Goal: Find contact information: Find contact information

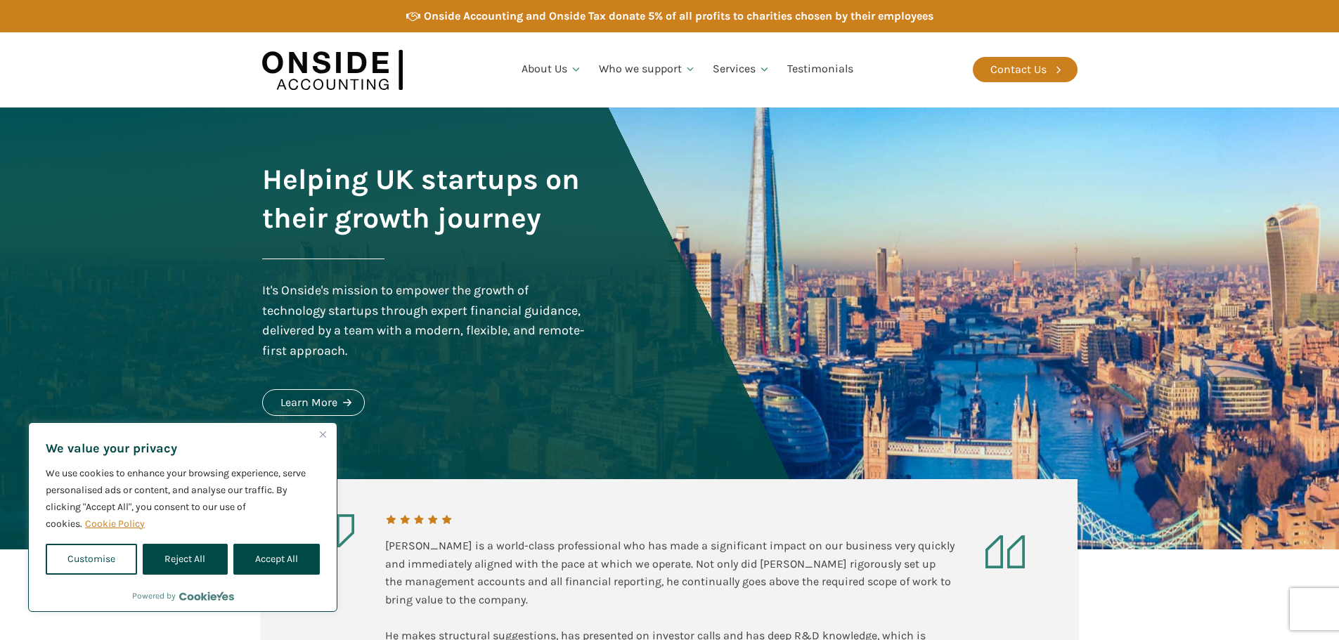
drag, startPoint x: 286, startPoint y: 552, endPoint x: 293, endPoint y: 552, distance: 7.1
click at [286, 552] on button "Accept All" at bounding box center [276, 559] width 86 height 31
checkbox input "true"
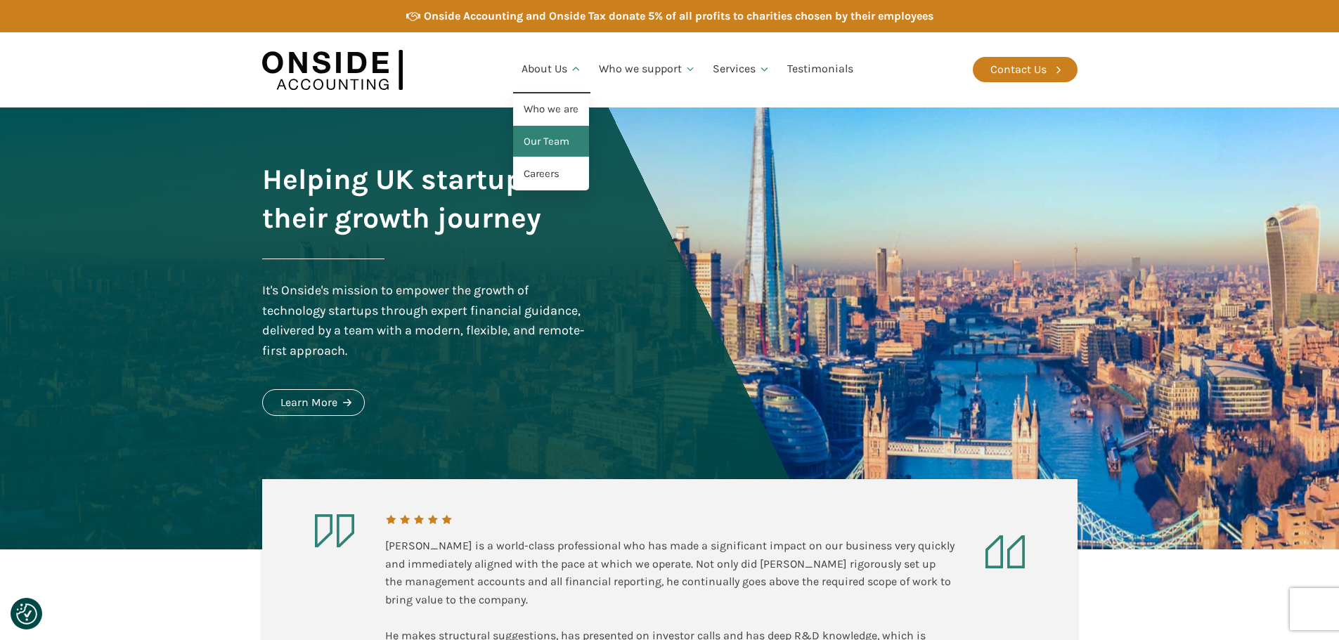
click at [547, 144] on link "Our Team" at bounding box center [551, 142] width 76 height 32
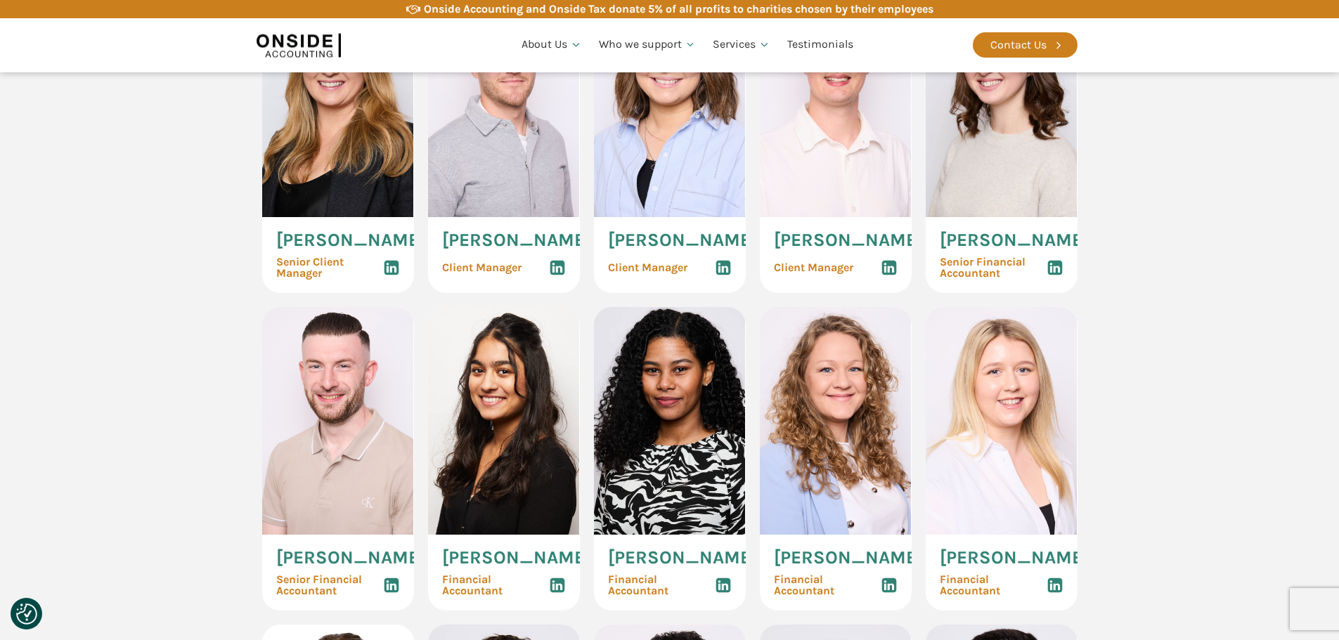
scroll to position [1546, 0]
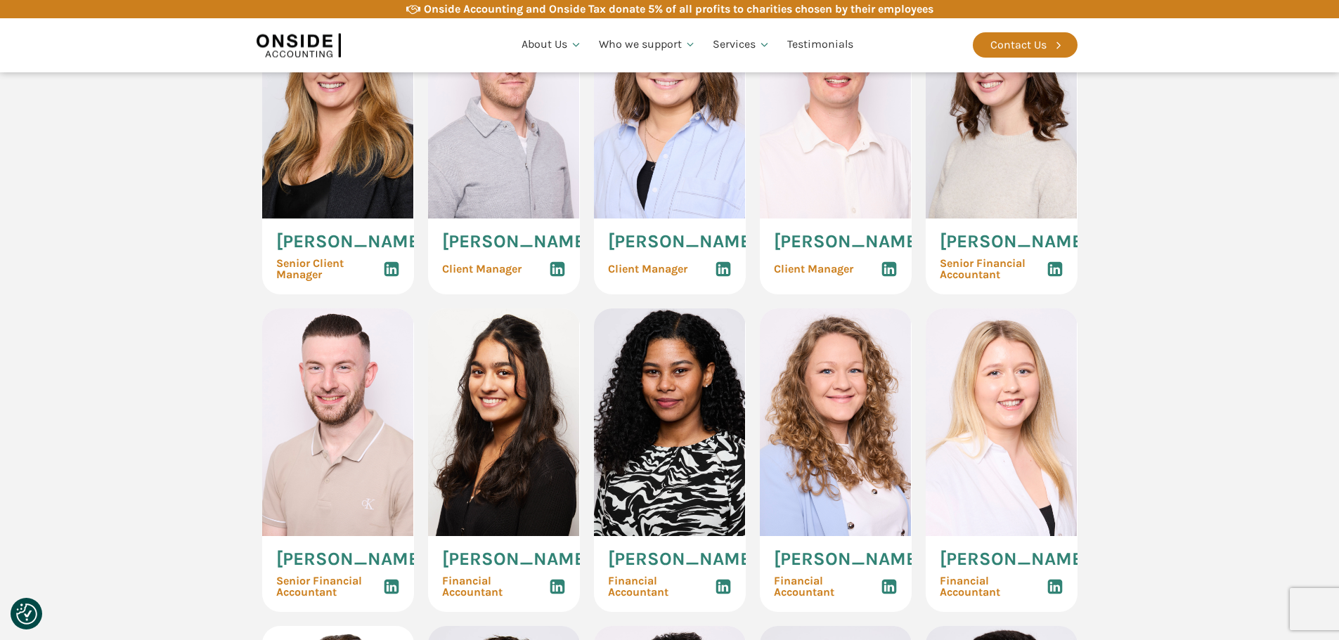
click at [345, 189] on img at bounding box center [338, 105] width 152 height 228
click at [311, 251] on span "Hannah Gillan" at bounding box center [350, 242] width 149 height 18
click at [301, 280] on span "Senior Client Manager" at bounding box center [329, 269] width 107 height 22
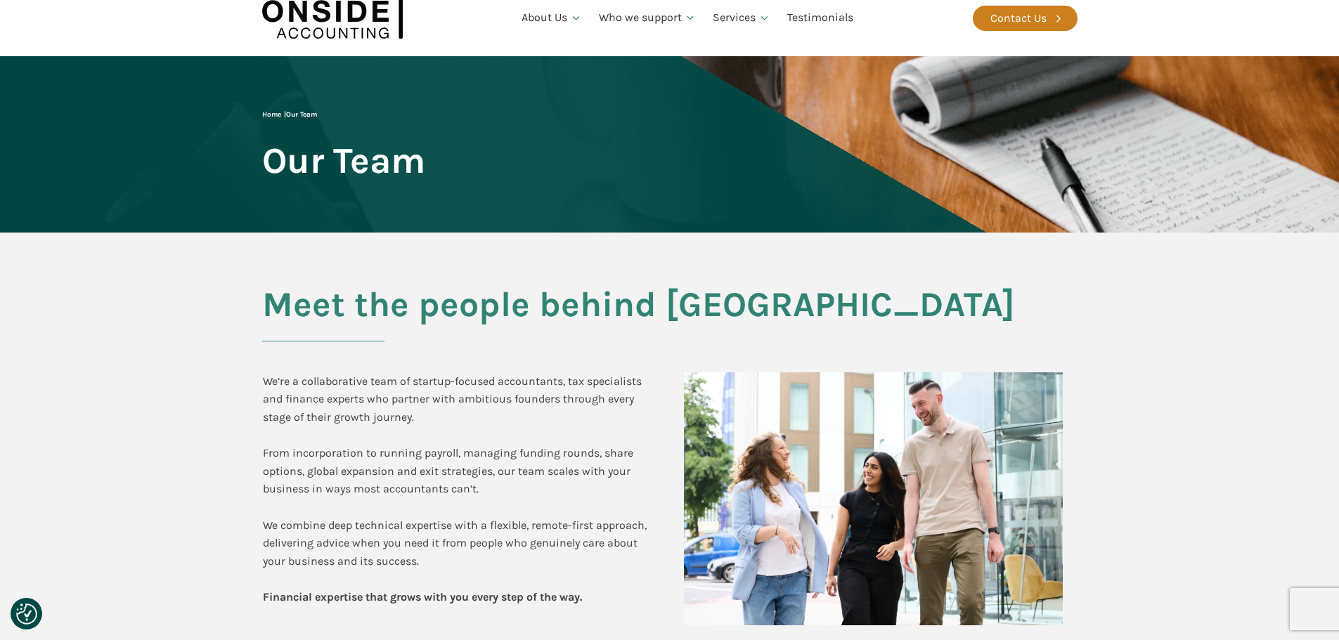
scroll to position [0, 0]
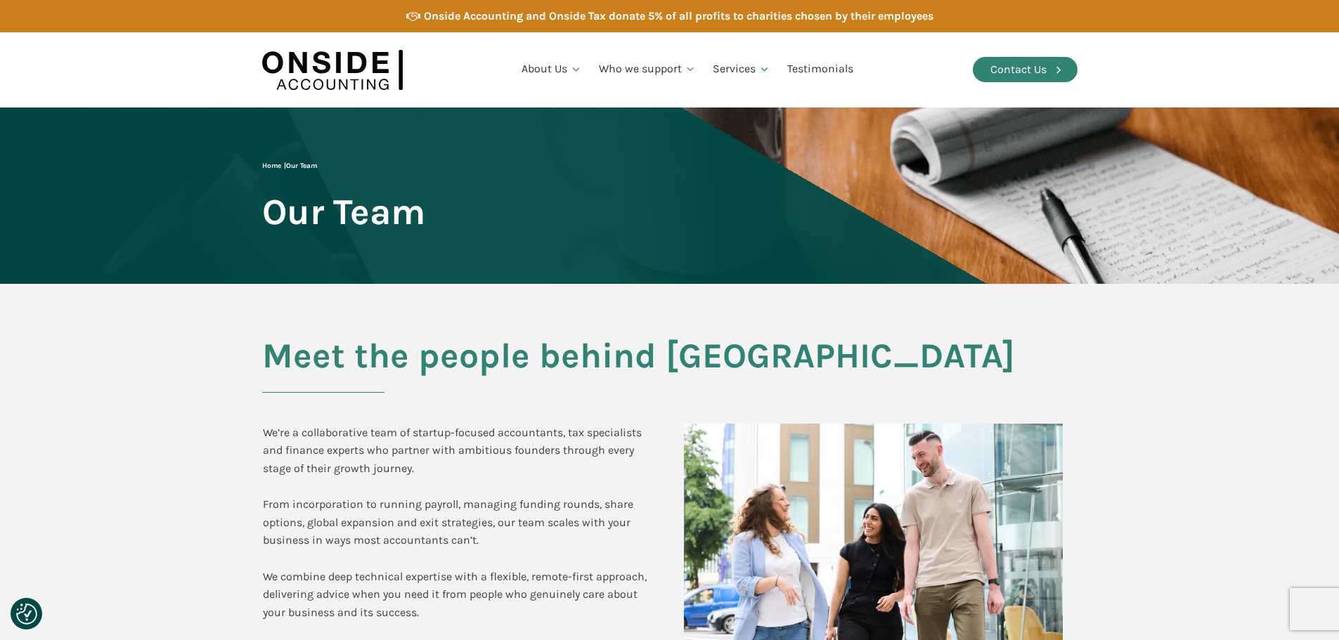
click at [1045, 64] on div "Contact Us" at bounding box center [1018, 69] width 56 height 18
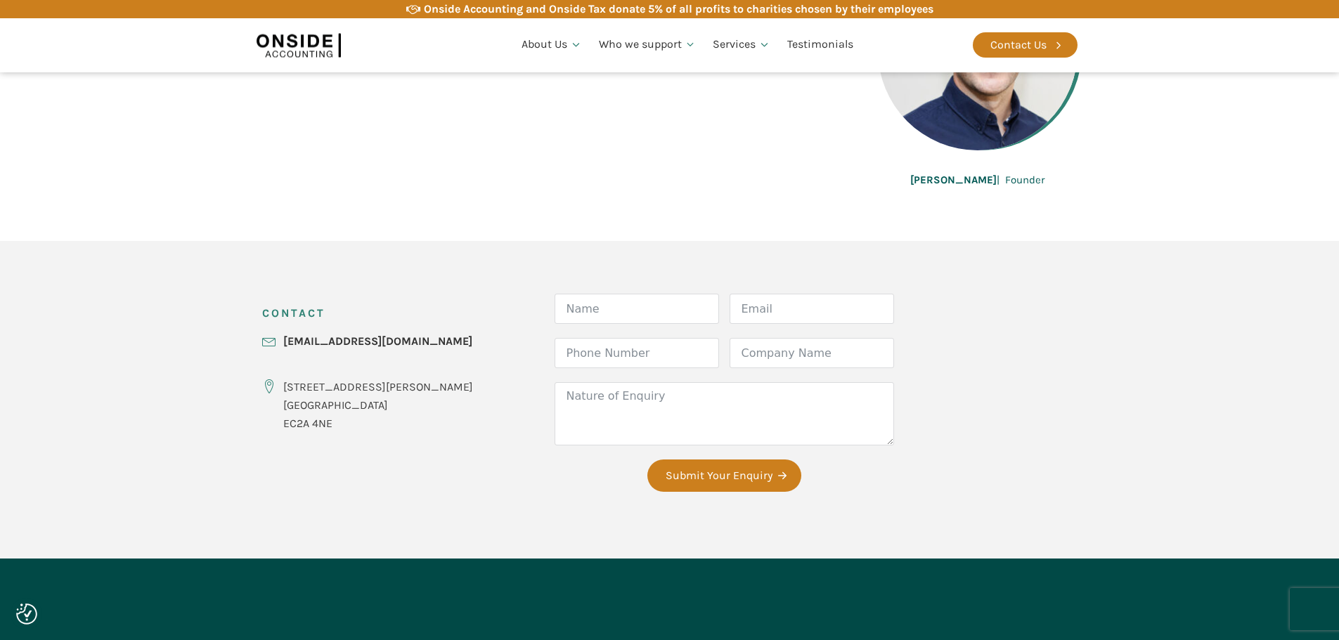
scroll to position [211, 0]
